Goal: Information Seeking & Learning: Learn about a topic

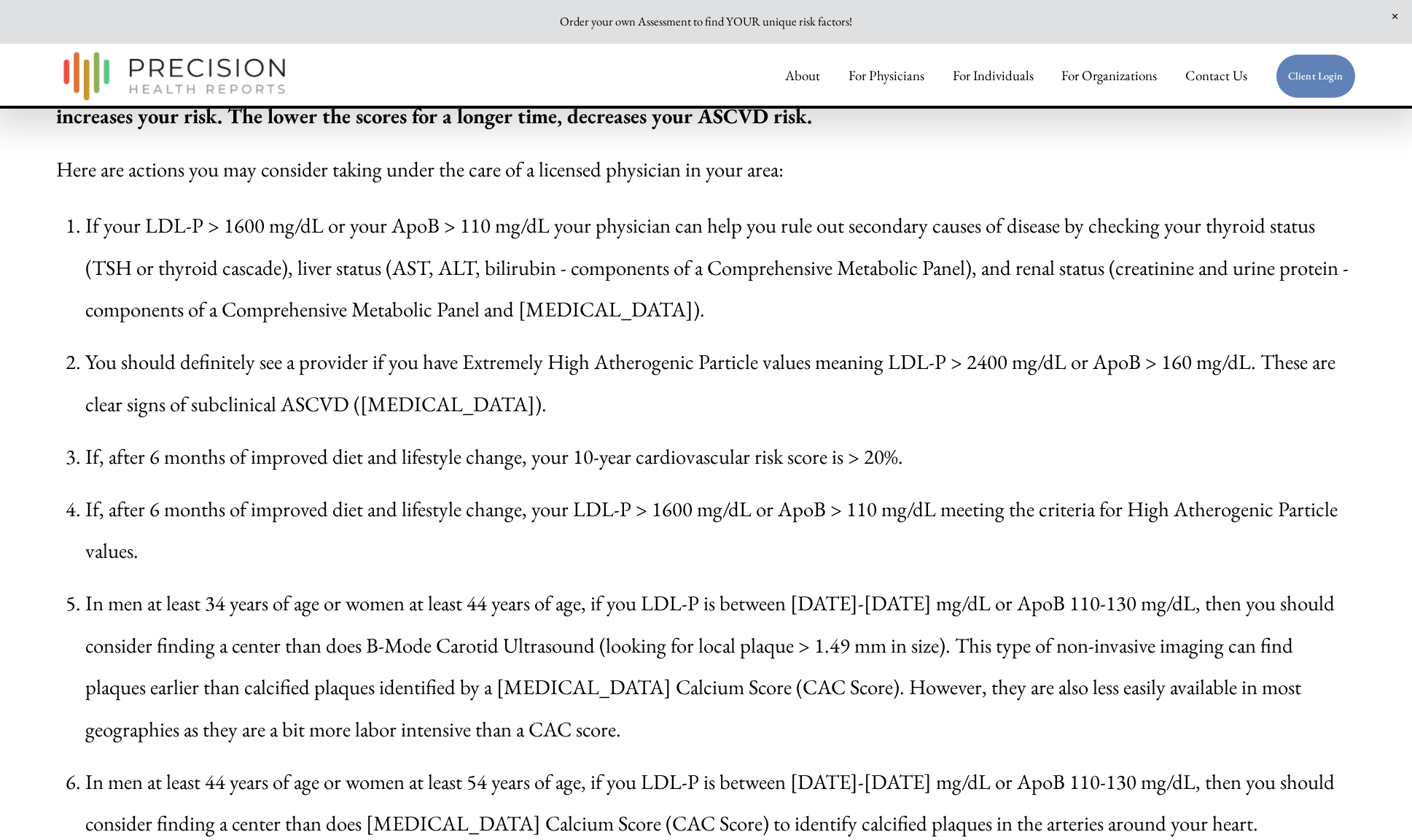
scroll to position [4164, 0]
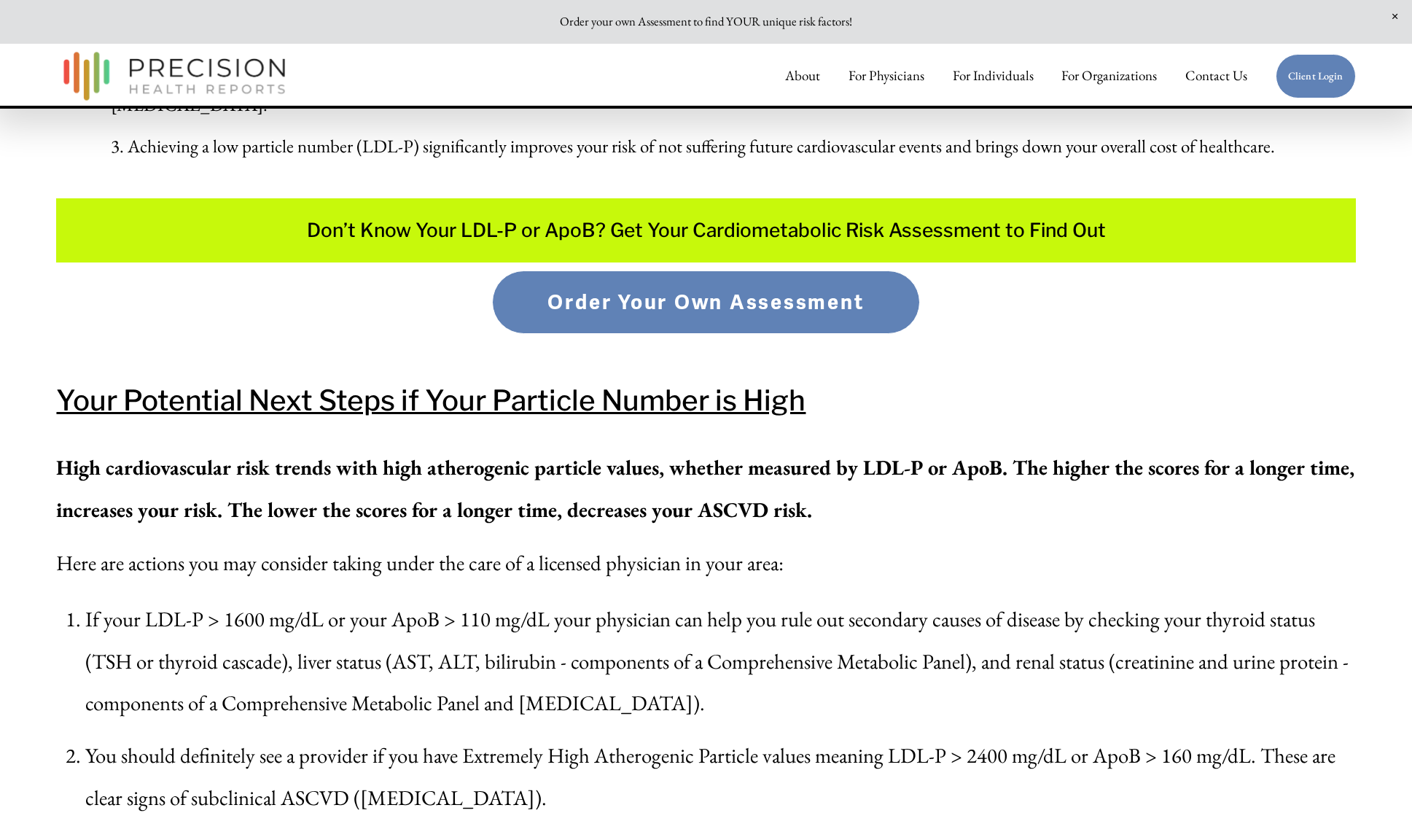
click at [186, 72] on img at bounding box center [174, 76] width 237 height 62
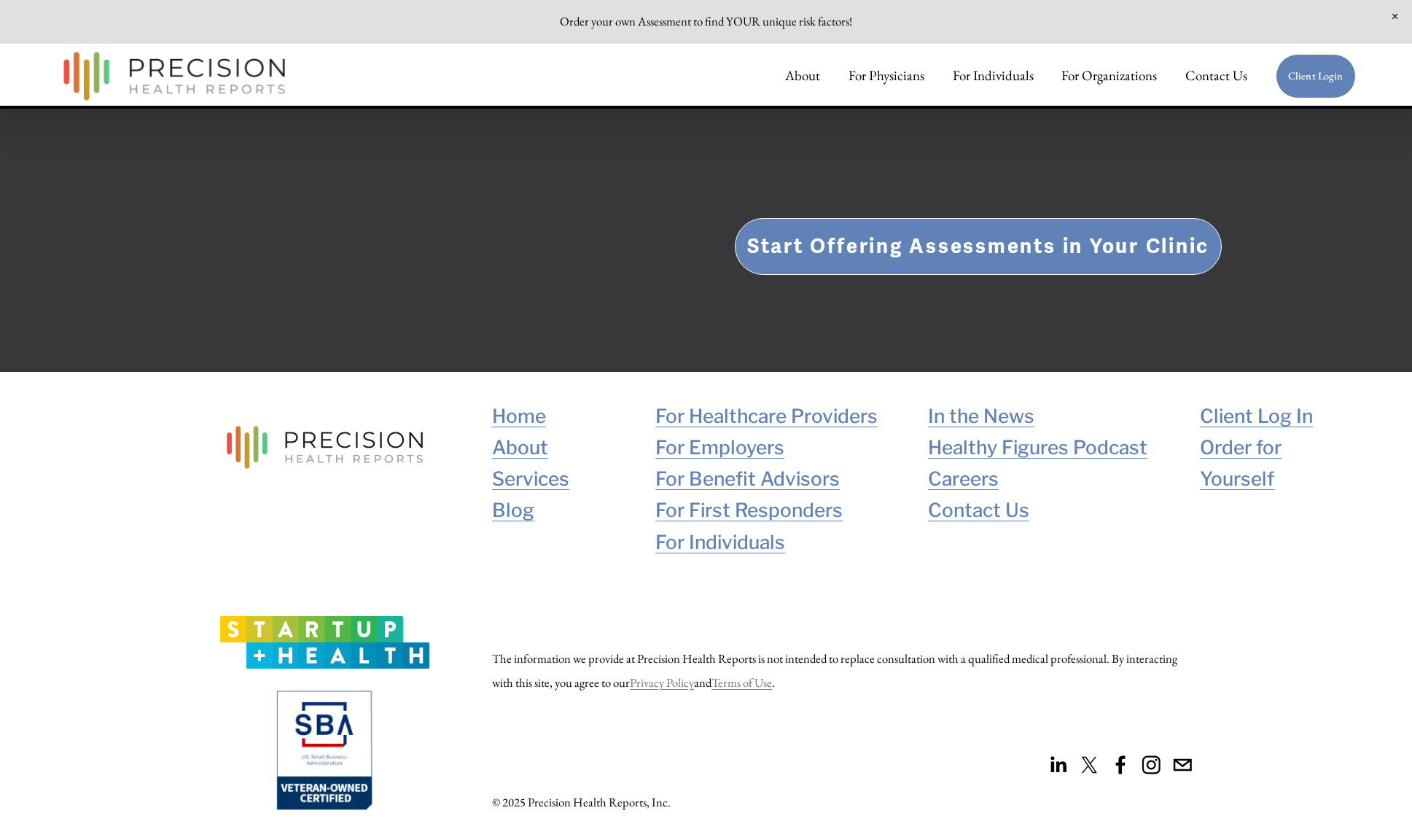
scroll to position [3265, 0]
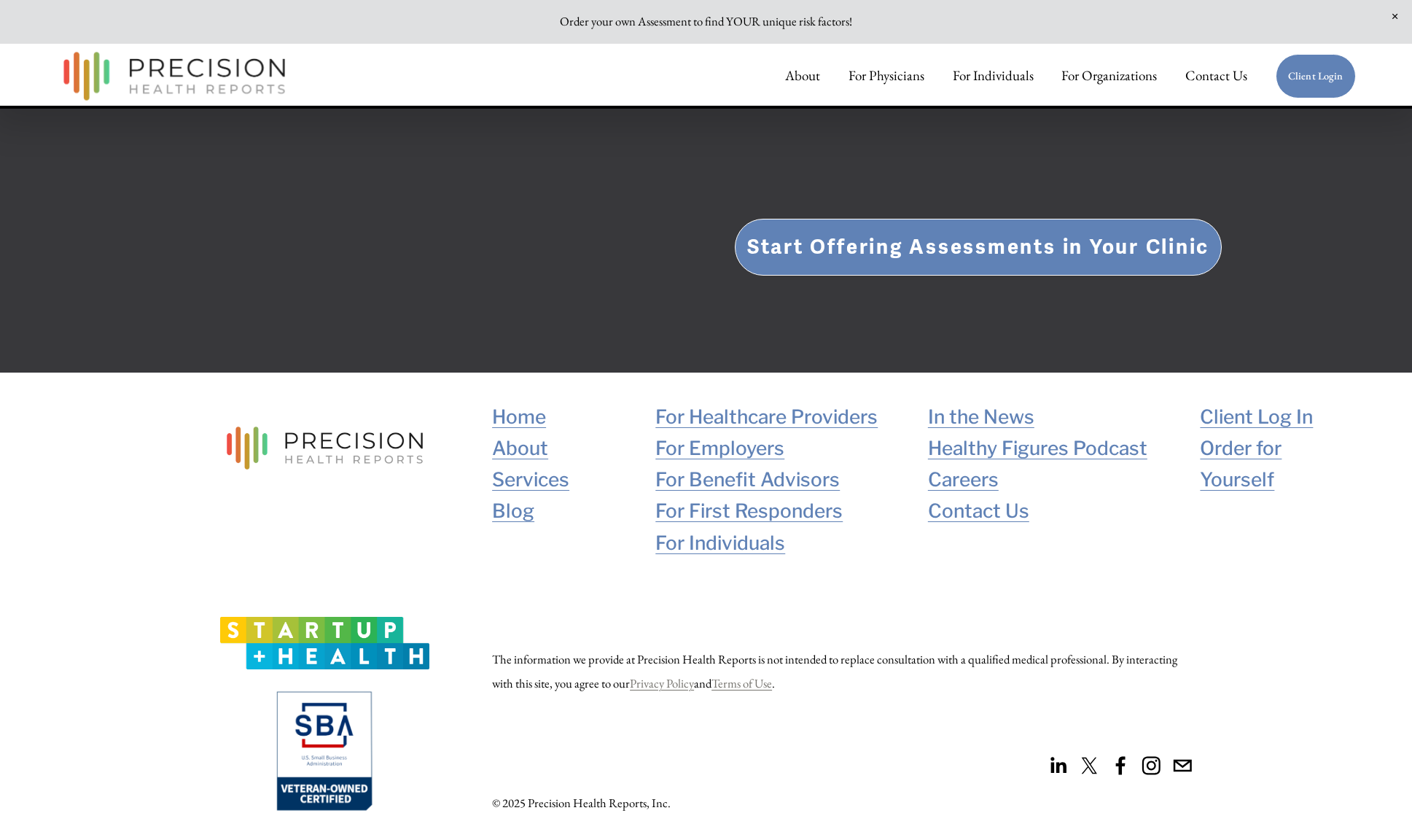
click at [517, 481] on link "Services" at bounding box center [531, 479] width 78 height 32
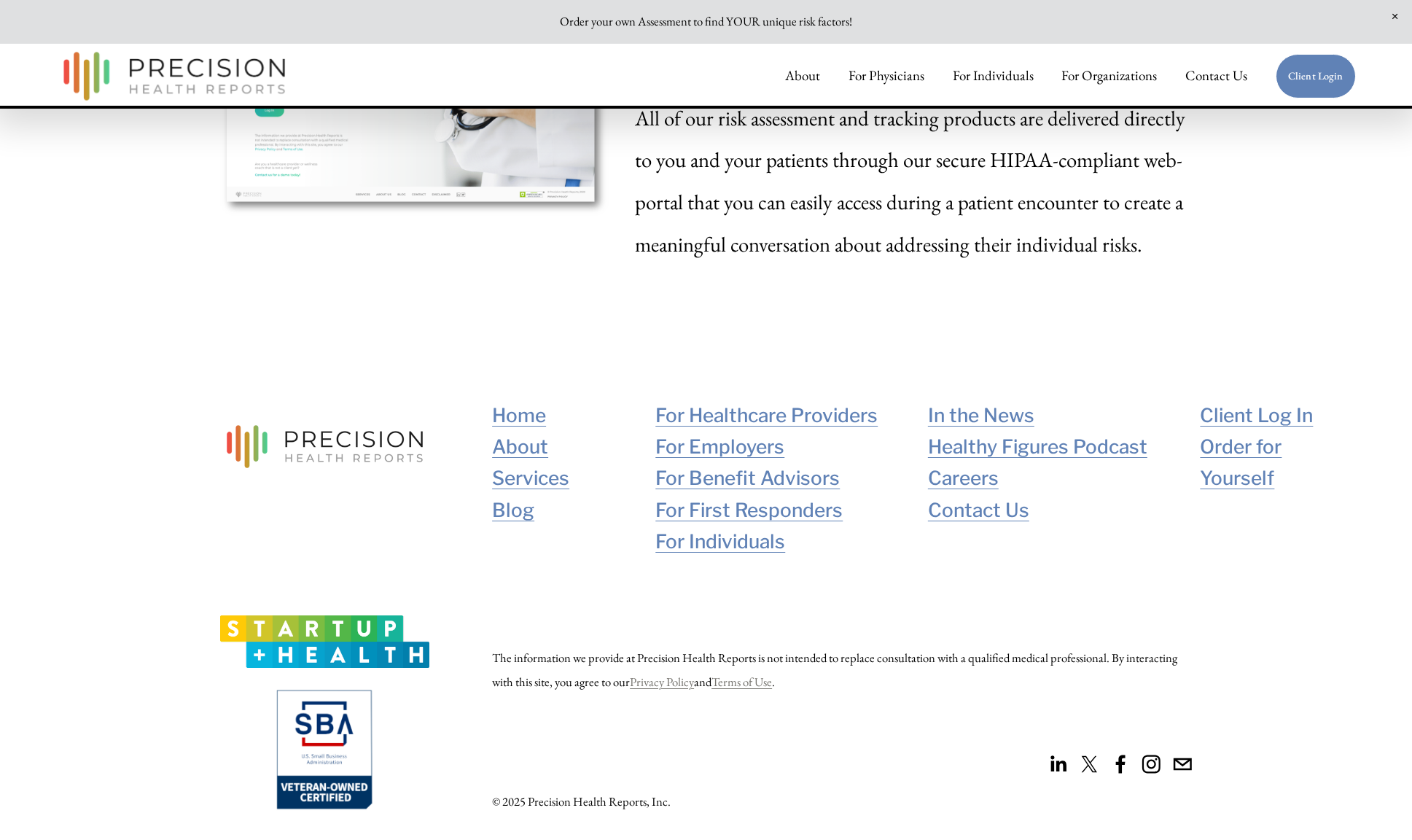
scroll to position [2689, 0]
click at [503, 441] on link "About" at bounding box center [520, 447] width 56 height 32
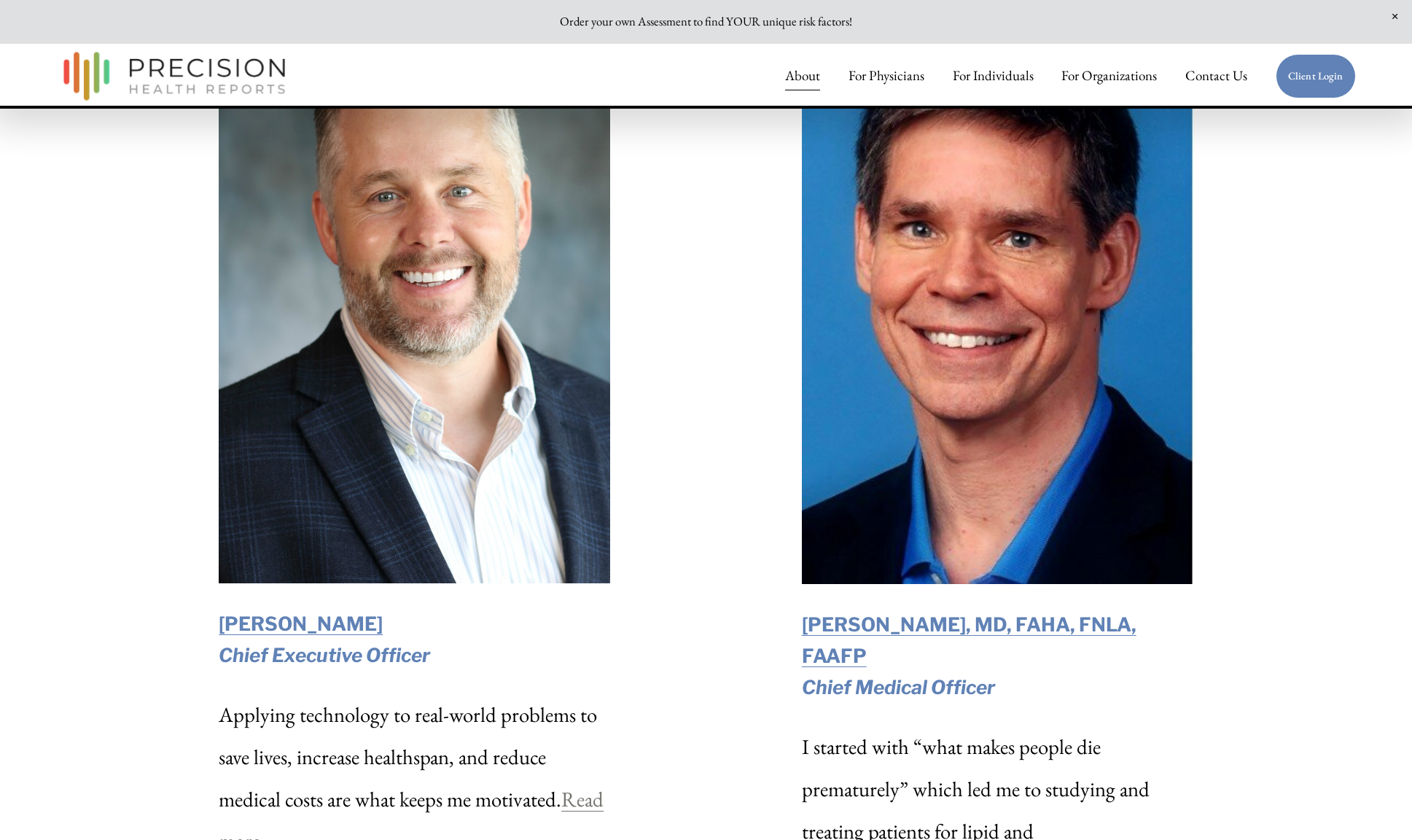
scroll to position [2266, 0]
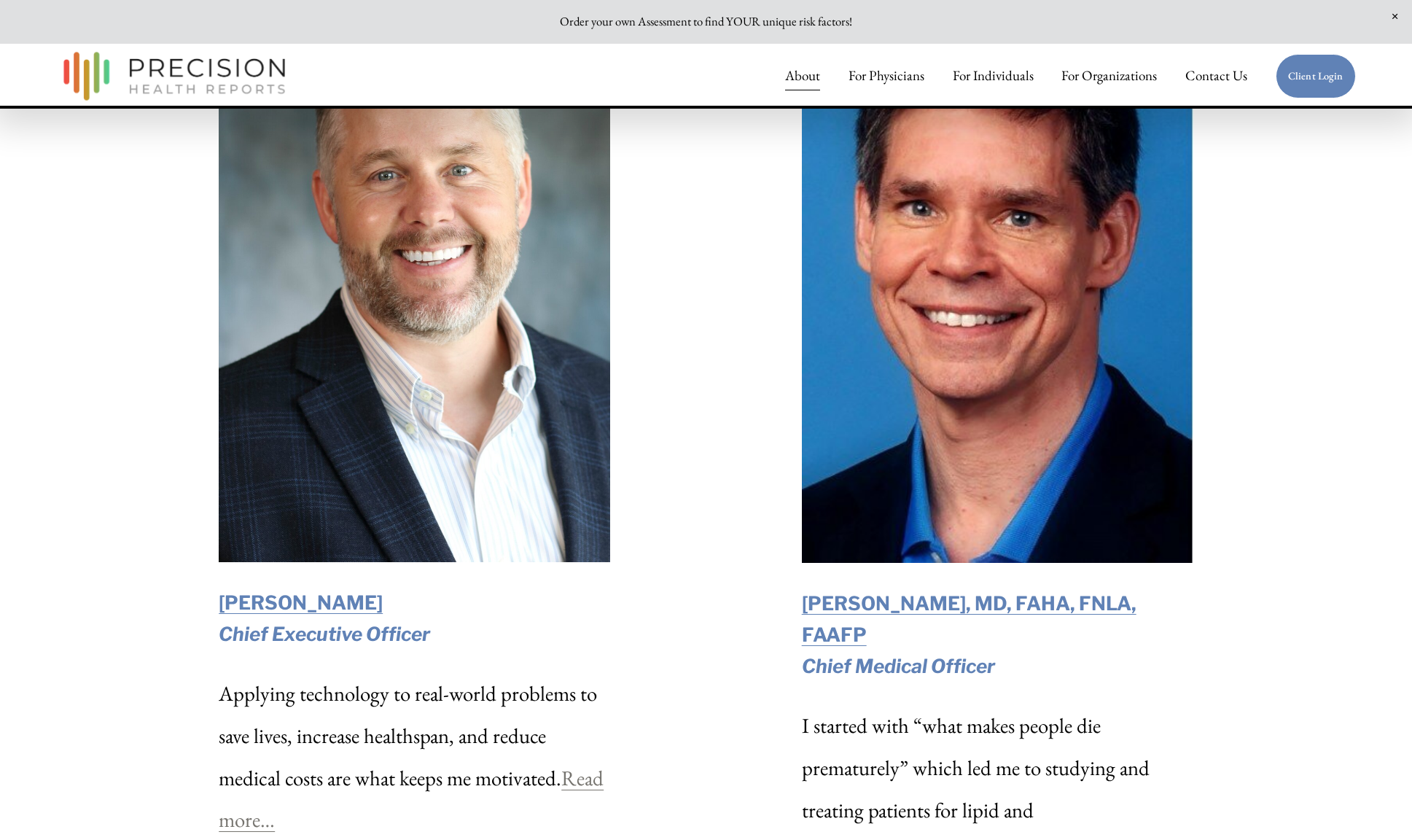
click at [937, 595] on strong "[PERSON_NAME], MD, FAHA, FNLA, FAAFP" at bounding box center [969, 618] width 335 height 54
click at [834, 605] on strong "[PERSON_NAME], MD, FAHA, FNLA, FAAFP" at bounding box center [969, 618] width 335 height 54
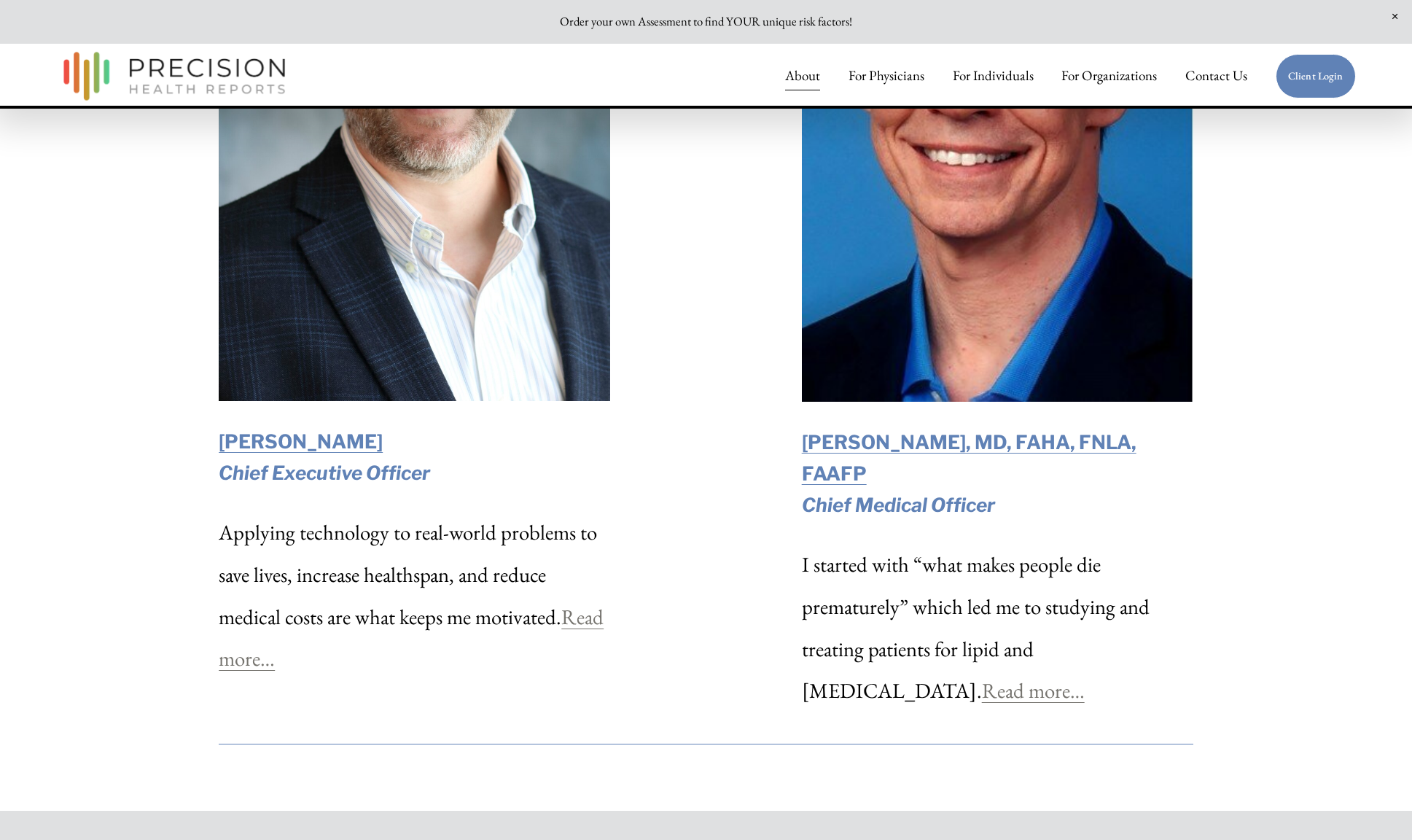
scroll to position [2427, 0]
drag, startPoint x: 903, startPoint y: 679, endPoint x: 903, endPoint y: 663, distance: 16.0
click at [982, 678] on link "Read more…" at bounding box center [1033, 690] width 102 height 28
